Goal: Task Accomplishment & Management: Manage account settings

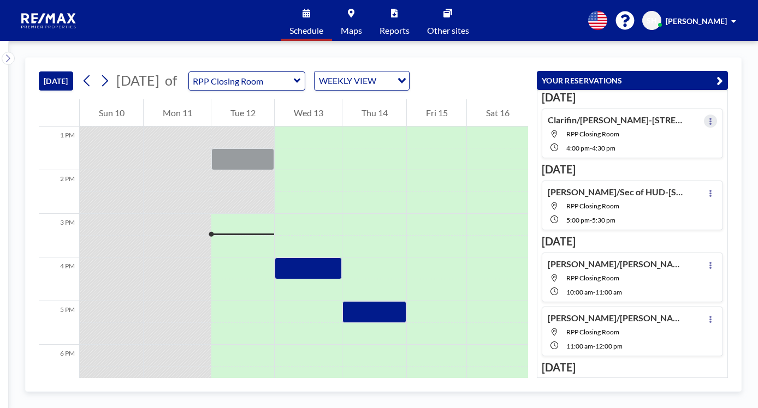
click at [708, 121] on icon at bounding box center [710, 121] width 4 height 7
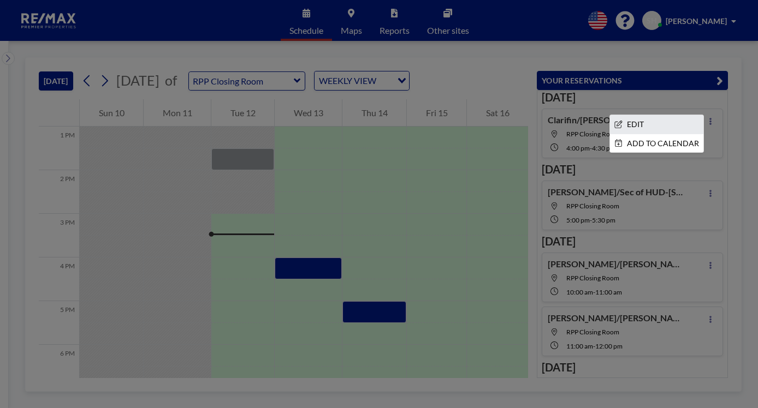
click at [634, 125] on li "EDIT" at bounding box center [656, 124] width 93 height 19
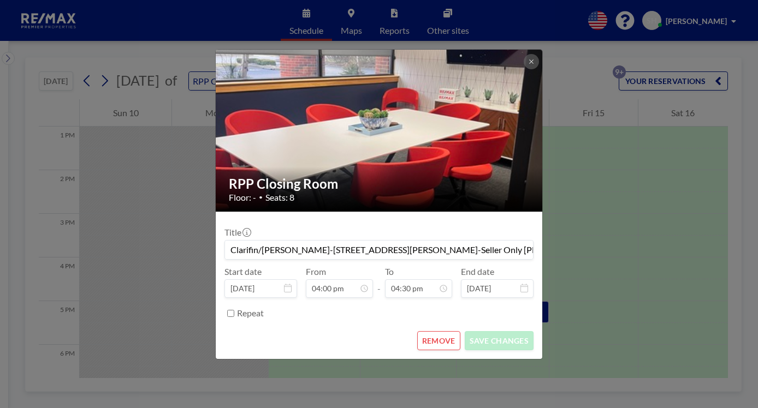
click at [440, 339] on button "REMOVE" at bounding box center [438, 340] width 43 height 19
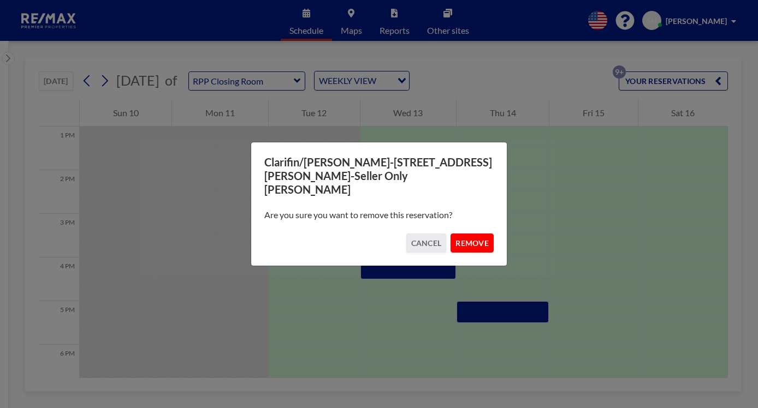
click at [471, 241] on button "REMOVE" at bounding box center [471, 243] width 43 height 19
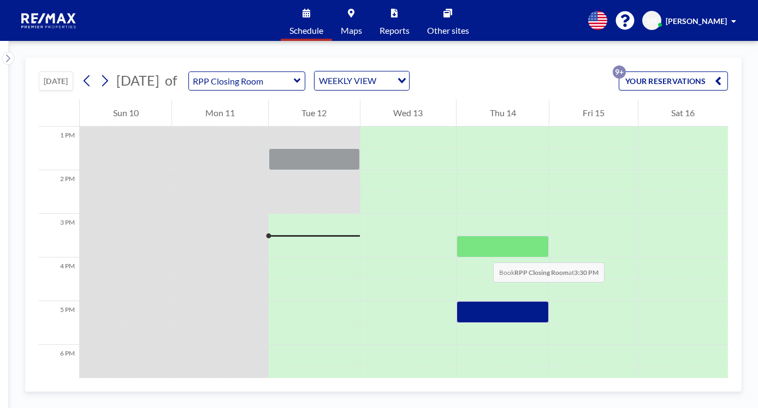
click at [482, 252] on div at bounding box center [502, 247] width 92 height 22
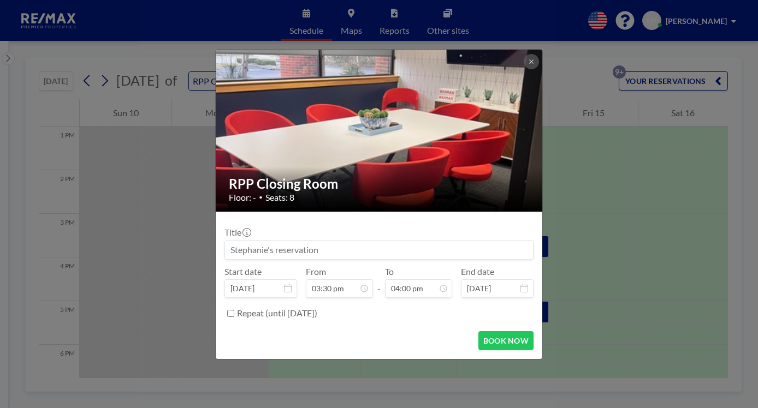
click at [278, 245] on input at bounding box center [379, 250] width 308 height 19
click at [237, 247] on input at bounding box center [379, 250] width 308 height 19
drag, startPoint x: 234, startPoint y: 245, endPoint x: 427, endPoint y: 296, distance: 199.9
click at [427, 296] on input "04:00 pm" at bounding box center [418, 288] width 67 height 19
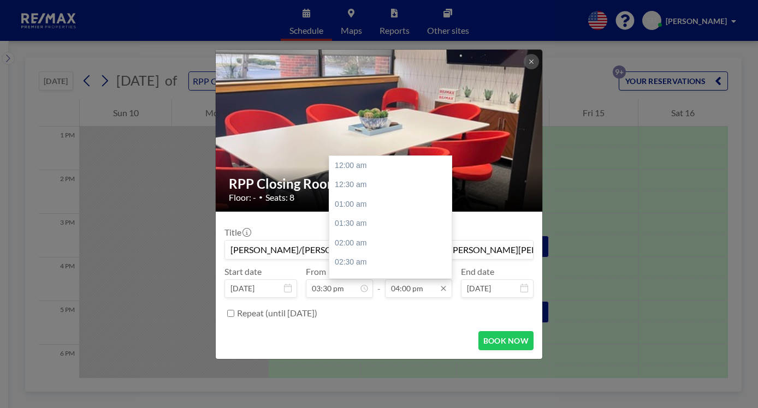
scroll to position [622, 0]
click at [350, 186] on div "04:30 pm" at bounding box center [393, 185] width 128 height 20
type input "[PERSON_NAME]/[PERSON_NAME]-[STREET_ADDRESS][PERSON_NAME][PERSON_NAME]"
type input "04:30 pm"
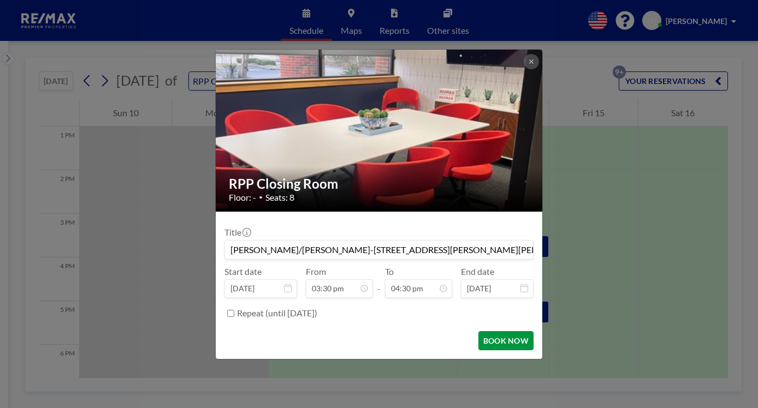
click at [502, 340] on button "BOOK NOW" at bounding box center [505, 340] width 55 height 19
